Goal: Task Accomplishment & Management: Manage account settings

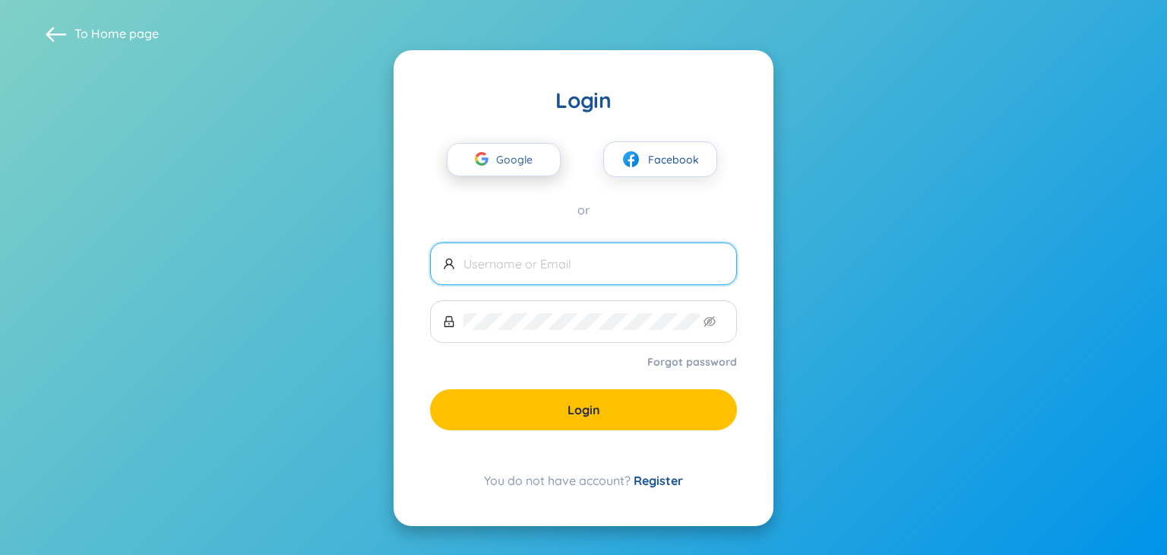
click at [486, 156] on icon "button" at bounding box center [482, 159] width 14 height 14
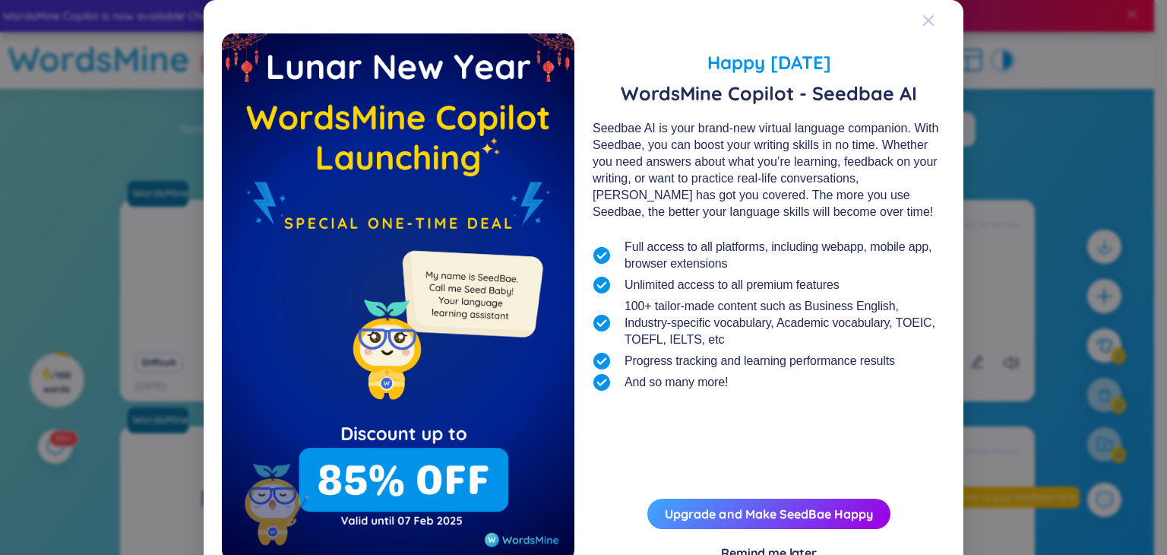
click at [924, 20] on icon "Close" at bounding box center [929, 20] width 11 height 11
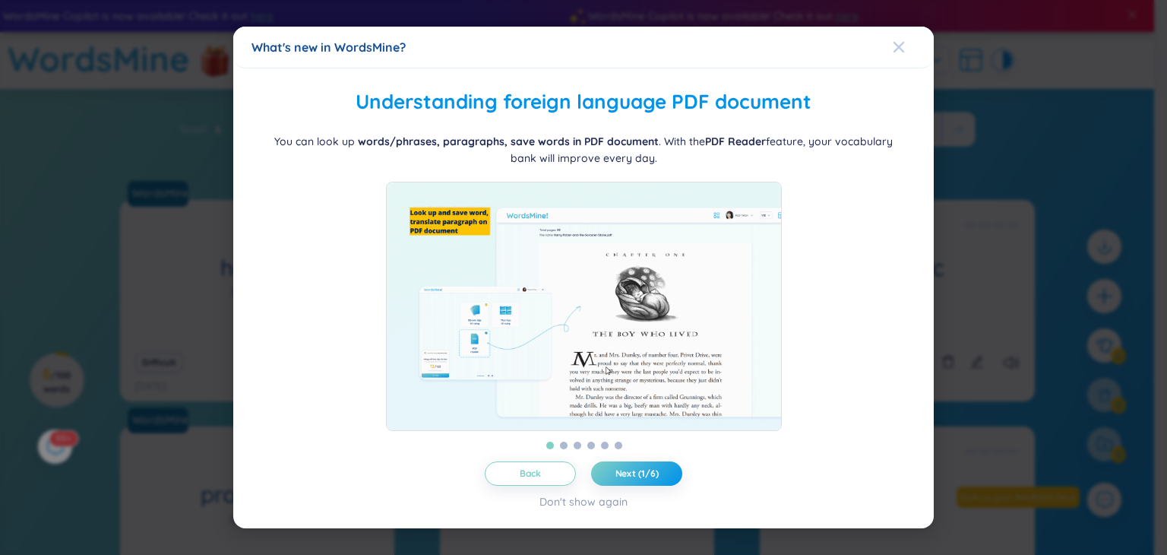
click at [904, 31] on div "Close" at bounding box center [899, 47] width 12 height 41
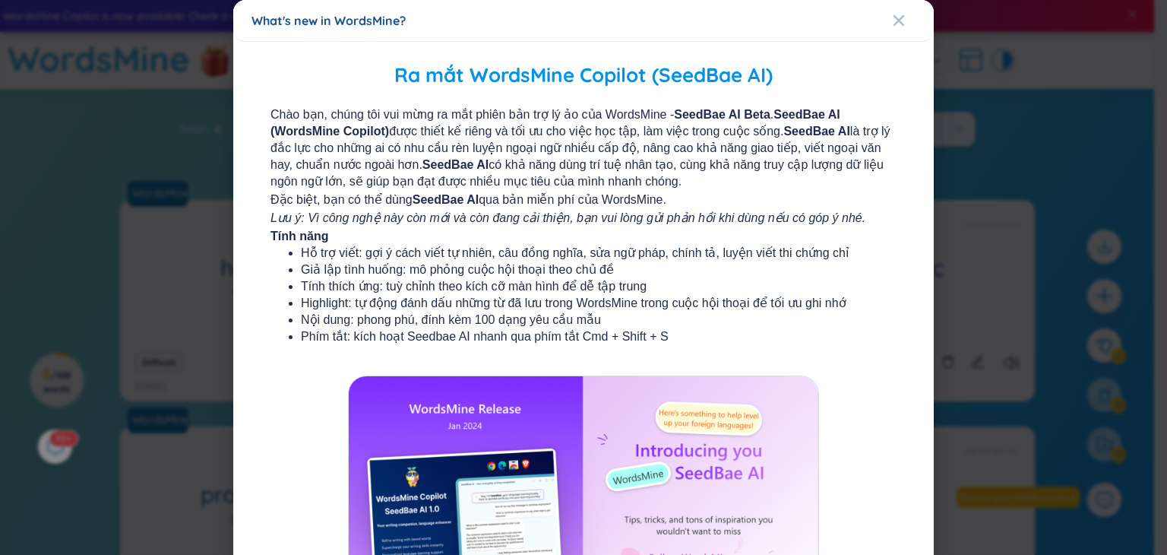
scroll to position [167, 0]
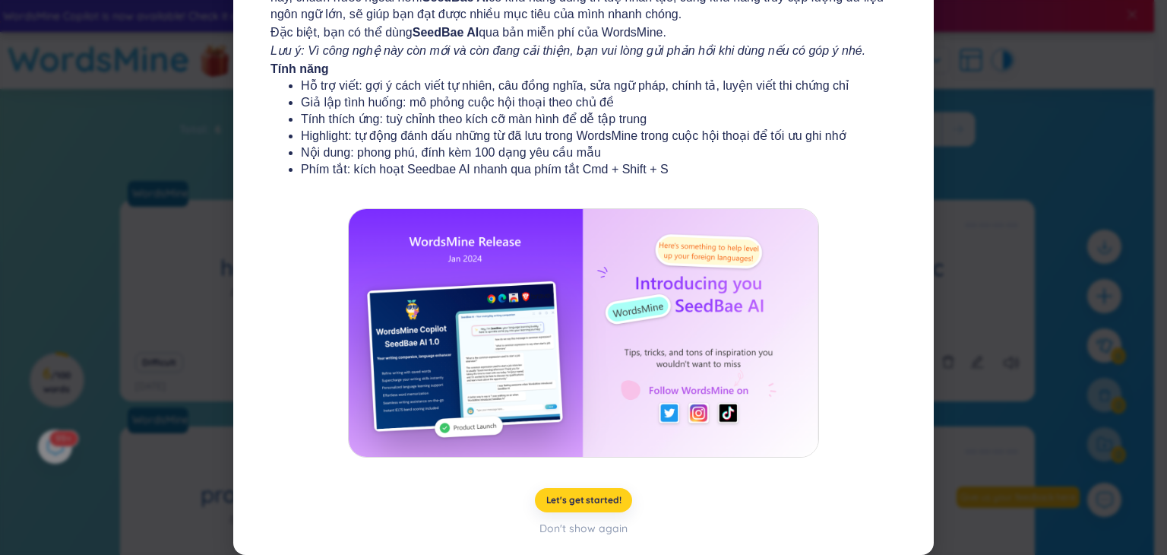
click at [588, 503] on span "Let's get started!" at bounding box center [584, 500] width 75 height 12
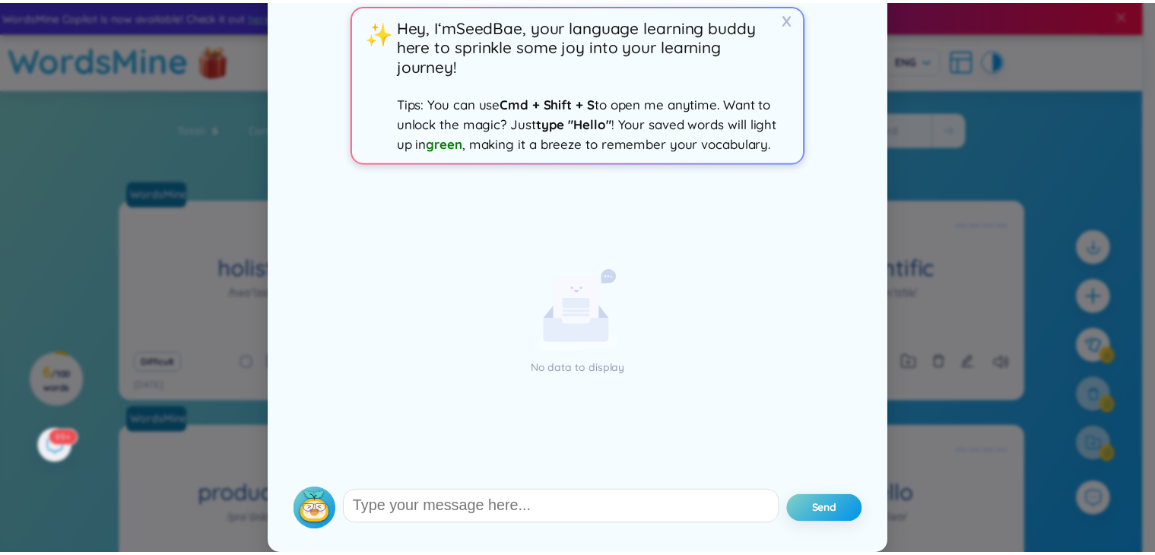
scroll to position [0, 0]
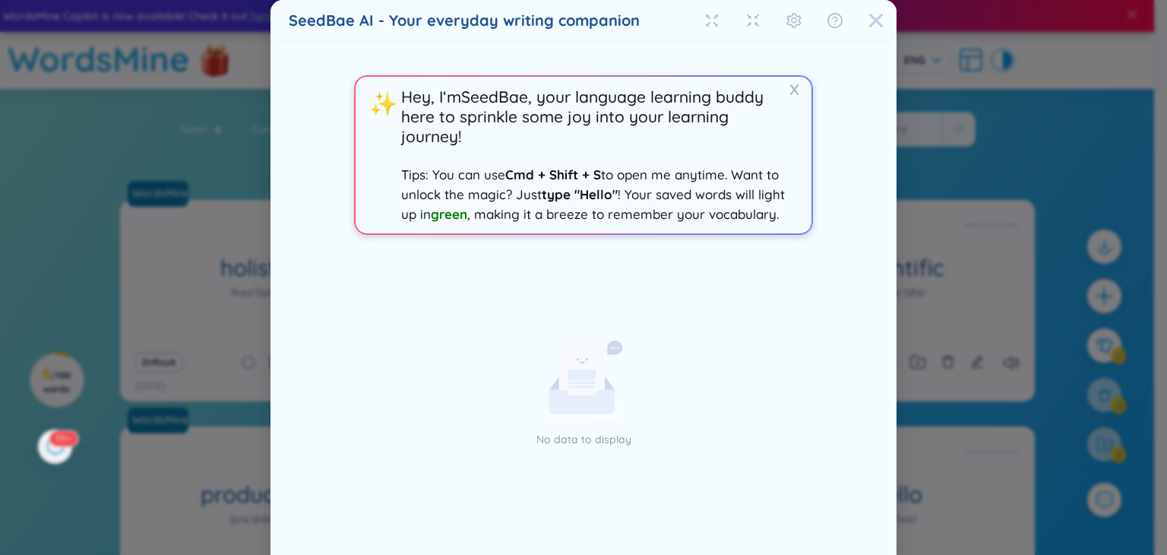
click at [870, 17] on icon "Close" at bounding box center [877, 21] width 14 height 14
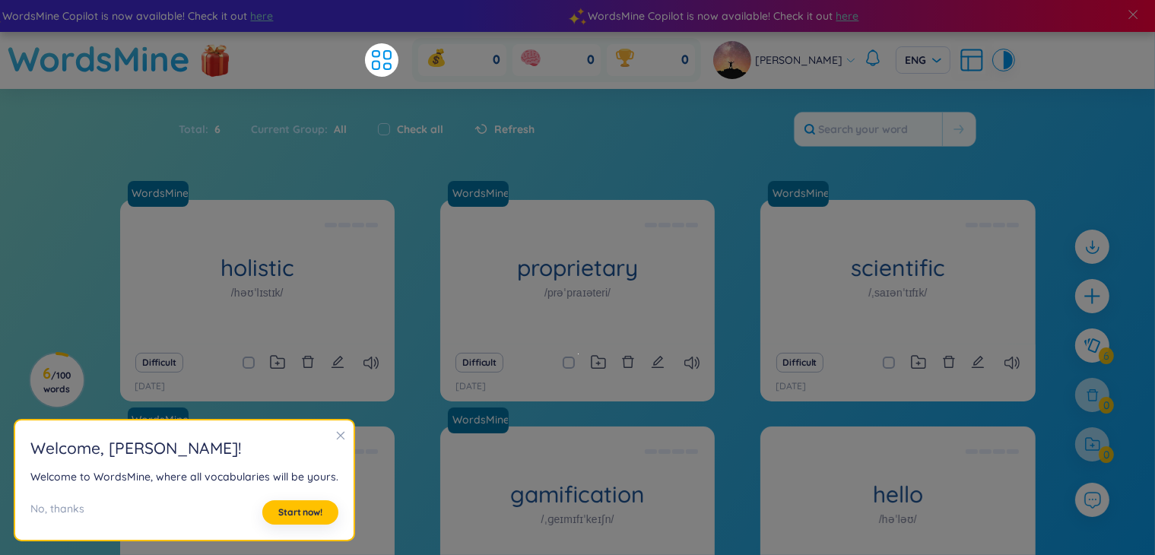
click at [335, 431] on icon "close" at bounding box center [340, 435] width 11 height 11
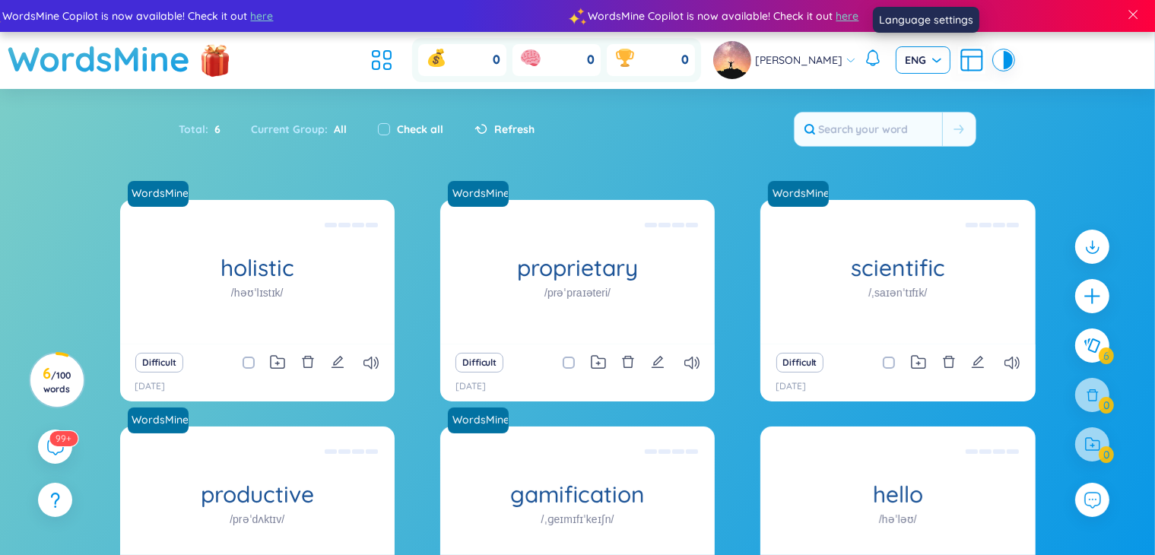
click at [941, 62] on span "ENG" at bounding box center [923, 59] width 36 height 15
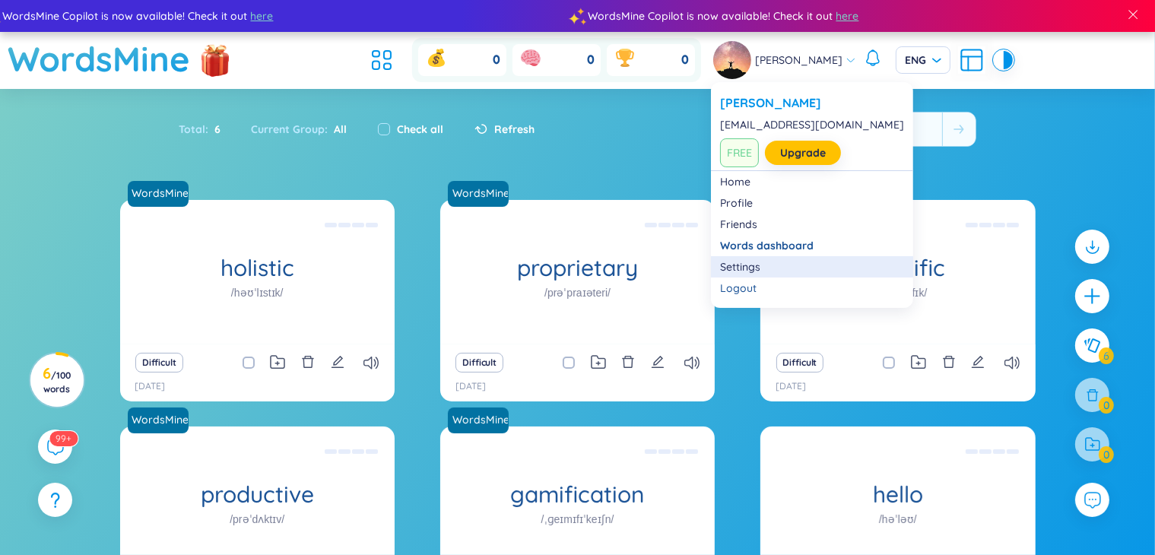
click at [746, 261] on link "Settings" at bounding box center [812, 266] width 184 height 15
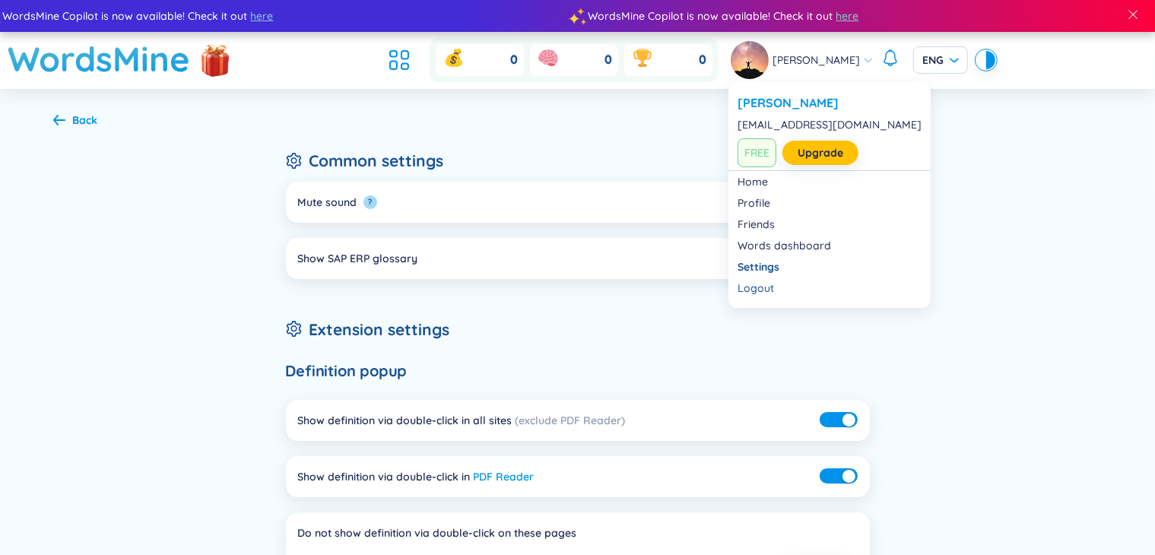
click at [863, 59] on icon at bounding box center [868, 60] width 11 height 11
click at [778, 183] on link "Home" at bounding box center [829, 181] width 184 height 15
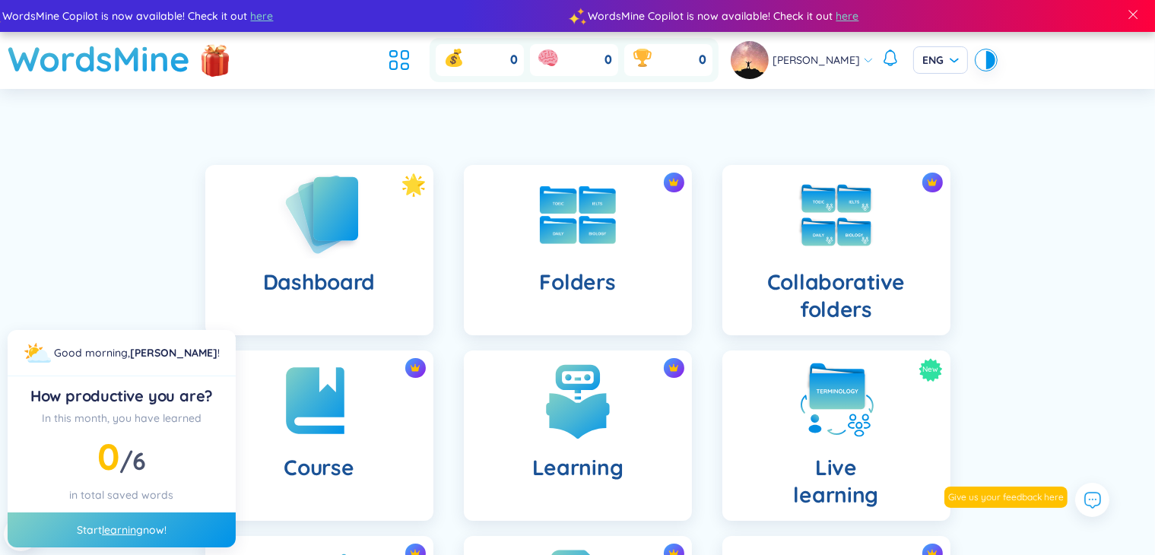
click at [299, 225] on img at bounding box center [319, 214] width 84 height 87
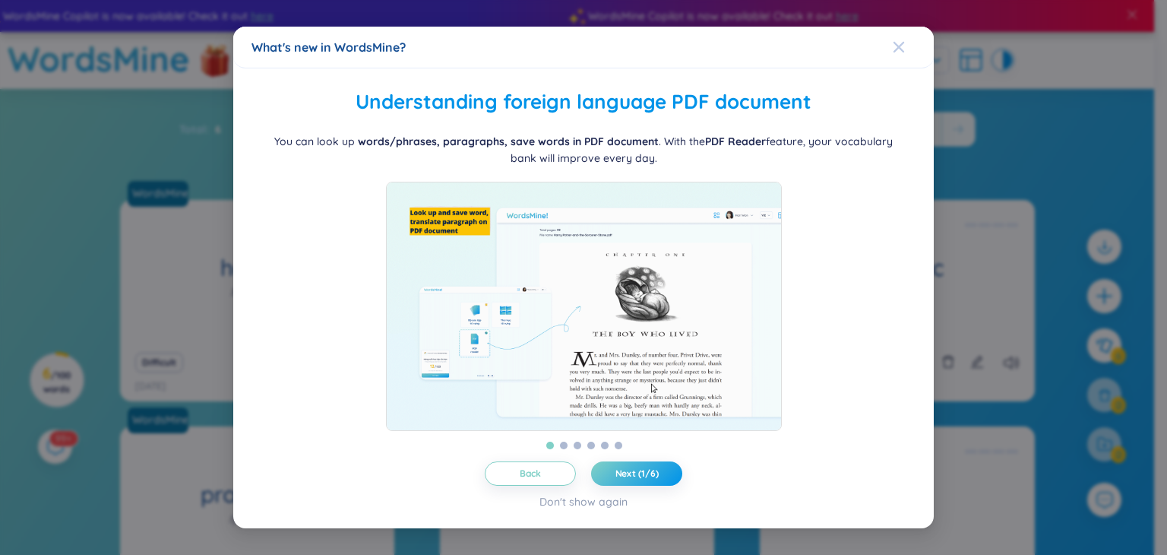
click at [897, 42] on icon "Close" at bounding box center [899, 47] width 11 height 11
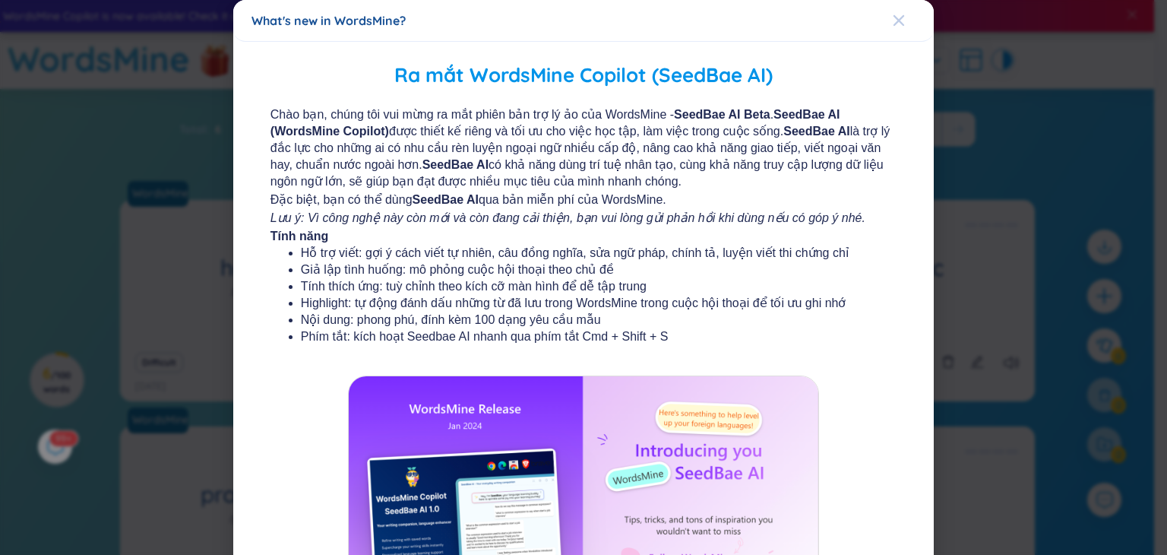
click at [894, 24] on icon "Close" at bounding box center [899, 20] width 11 height 11
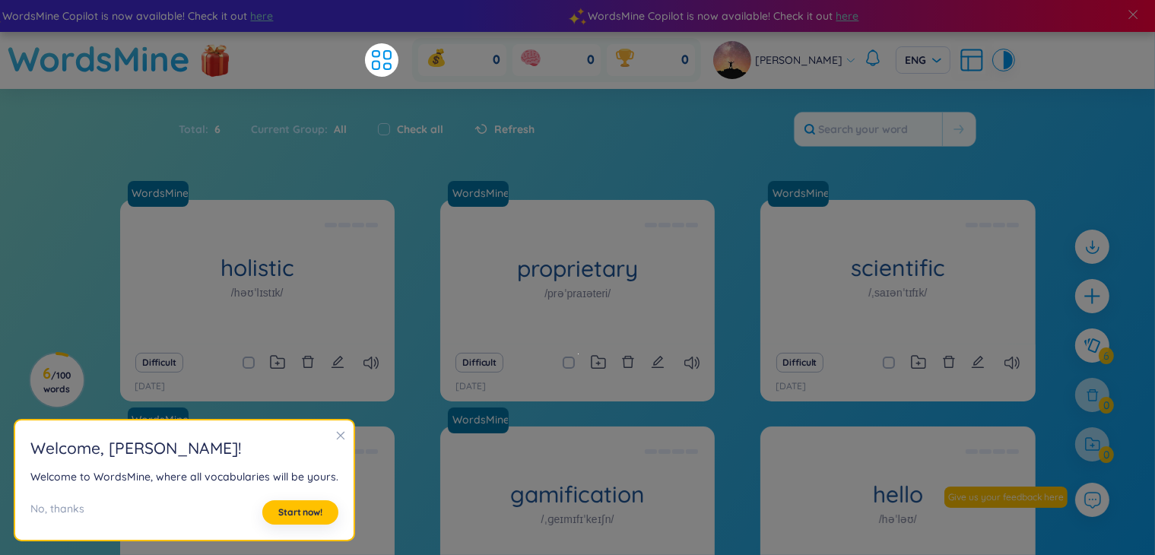
click at [675, 159] on div "Total : 6 Current Group : All Check all Refresh" at bounding box center [577, 136] width 949 height 65
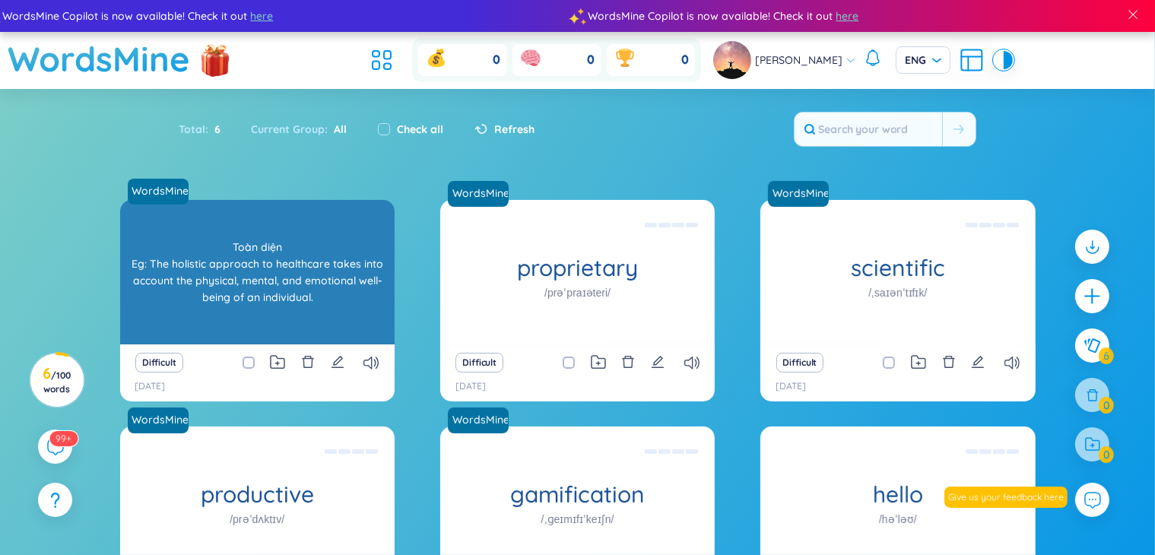
click at [312, 307] on div "Toàn diện Eg: The holistic approach to healthcare takes into account the physic…" at bounding box center [257, 272] width 259 height 137
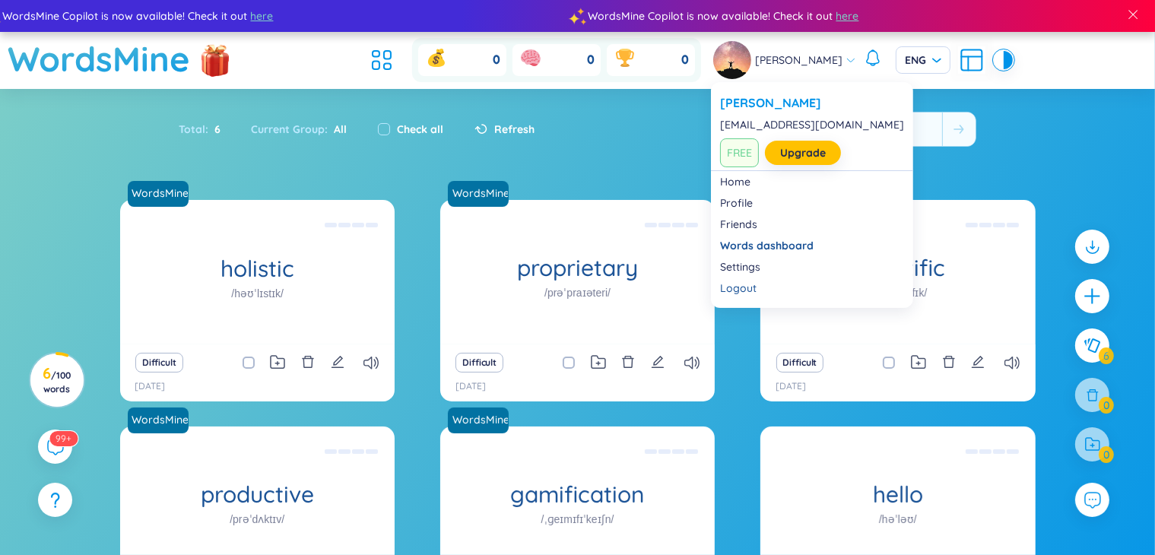
click at [816, 54] on span "Damian Dopierała" at bounding box center [798, 60] width 87 height 17
click at [764, 263] on link "Settings" at bounding box center [812, 266] width 184 height 15
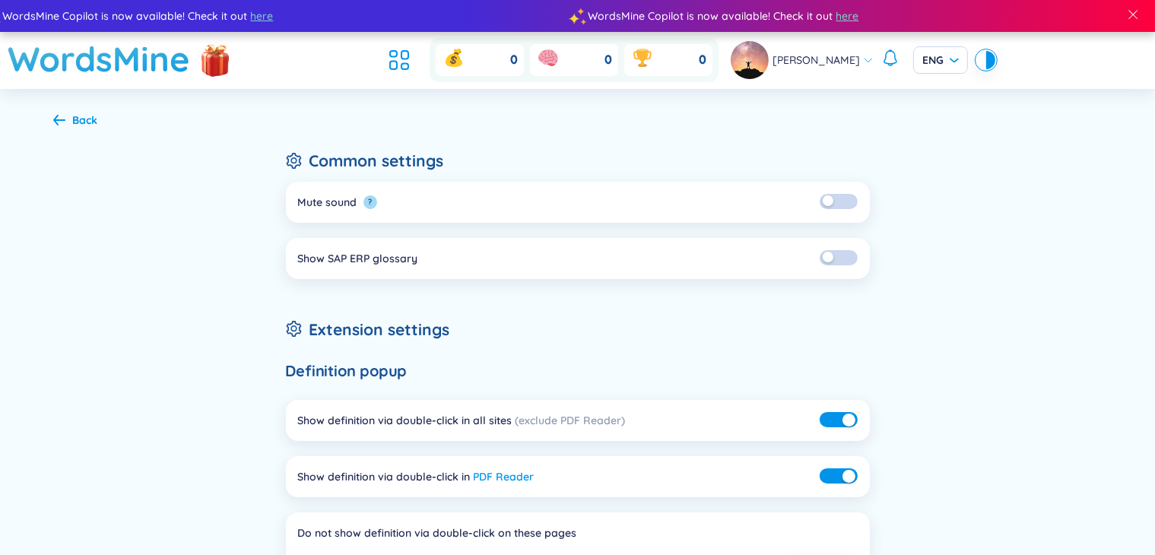
click at [809, 55] on span "Damian Dopierała" at bounding box center [815, 60] width 87 height 17
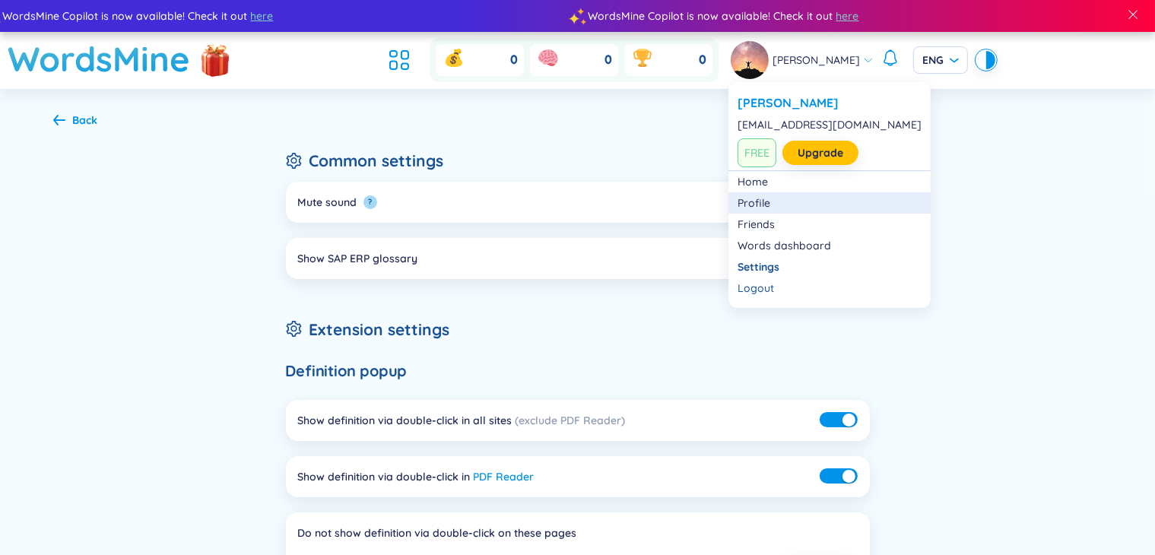
click at [771, 201] on link "Profile" at bounding box center [829, 202] width 184 height 15
